Goal: Task Accomplishment & Management: Use online tool/utility

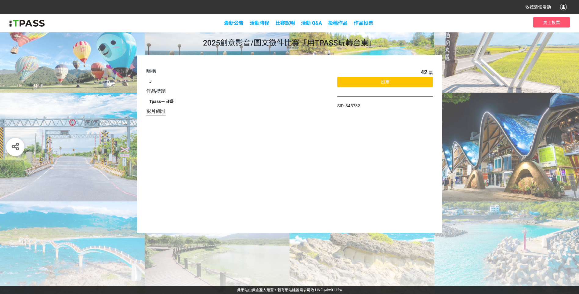
click at [392, 80] on div "投票" at bounding box center [385, 82] width 96 height 10
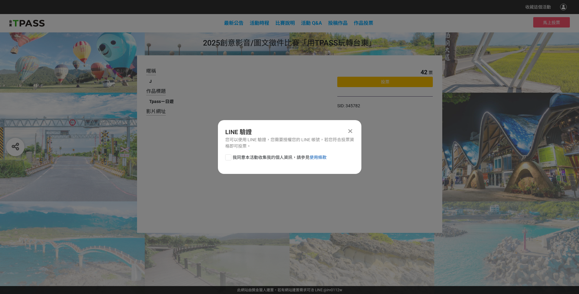
click at [316, 157] on link "使用條款" at bounding box center [318, 157] width 17 height 5
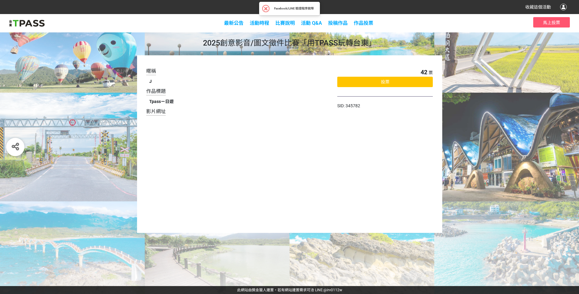
click at [387, 82] on span "投票" at bounding box center [385, 81] width 9 height 5
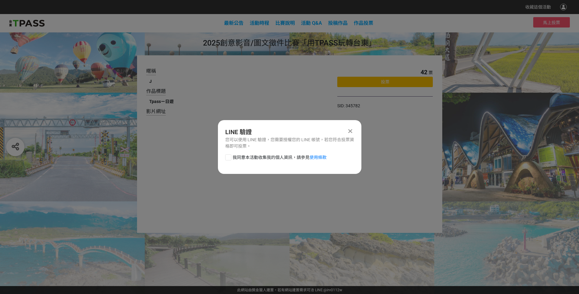
click at [230, 156] on div at bounding box center [228, 157] width 6 height 6
checkbox input "true"
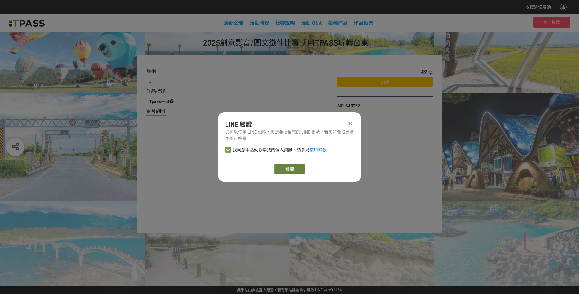
click at [288, 167] on link "繼續" at bounding box center [289, 169] width 31 height 10
